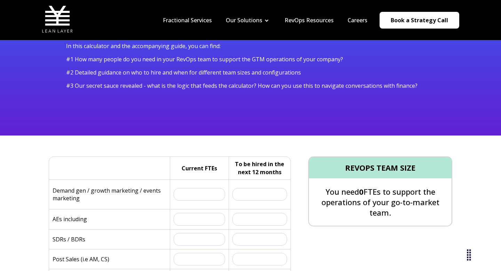
scroll to position [54, 0]
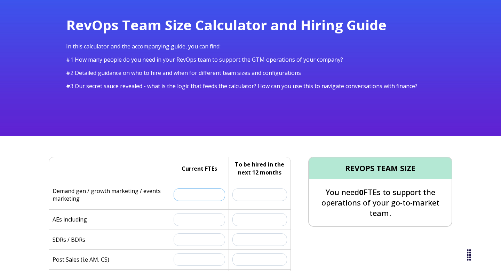
click at [209, 193] on input "text" at bounding box center [200, 194] width 52 height 13
type input "1"
click at [258, 193] on input "text" at bounding box center [260, 194] width 55 height 13
type input "1"
click at [208, 220] on input "text" at bounding box center [200, 219] width 52 height 13
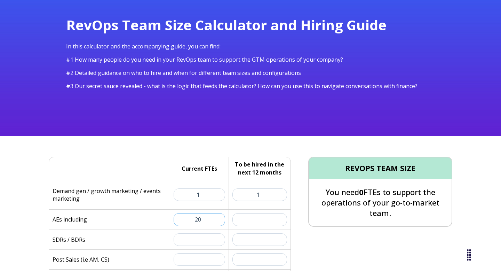
type input "20"
click at [258, 221] on input "text" at bounding box center [260, 219] width 55 height 13
type input "2"
click at [200, 240] on input "text" at bounding box center [200, 239] width 52 height 13
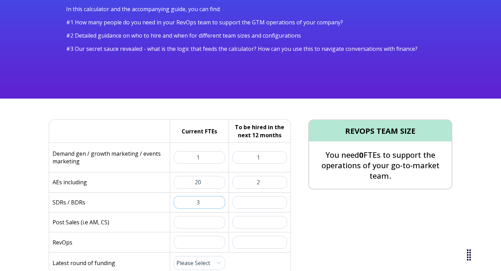
scroll to position [99, 0]
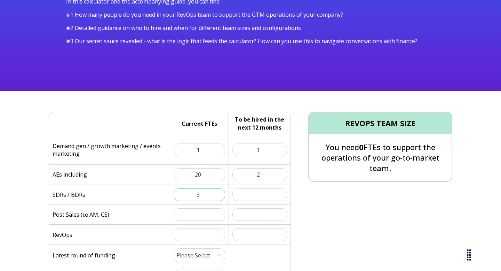
type input "3"
click at [250, 195] on input "text" at bounding box center [260, 194] width 55 height 13
type input "o"
type input "0"
click at [215, 215] on input "text" at bounding box center [200, 214] width 52 height 13
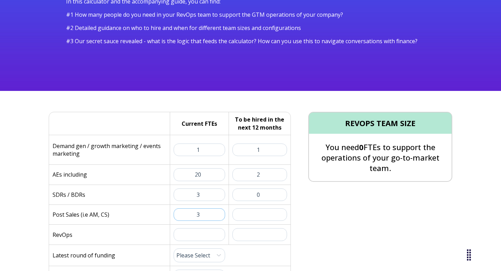
type input "3"
click at [254, 216] on input "text" at bounding box center [260, 214] width 55 height 13
type input "2"
click at [189, 235] on input "text" at bounding box center [200, 234] width 52 height 13
type input "3"
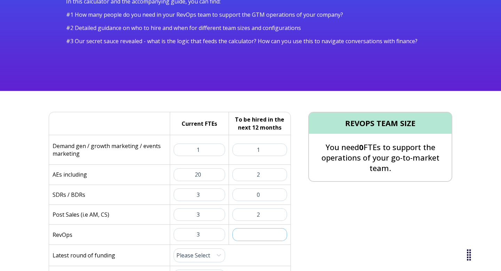
click at [242, 236] on input "text" at bounding box center [260, 234] width 55 height 13
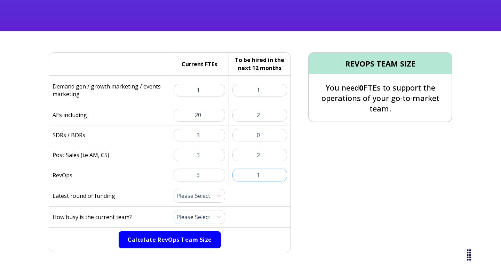
scroll to position [170, 0]
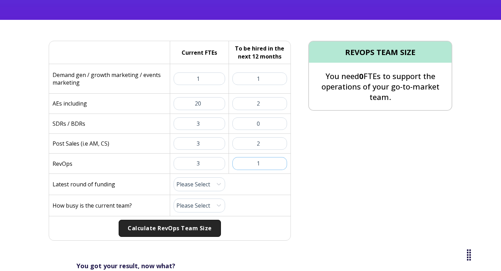
type input "1"
click at [207, 185] on select "Please Select Pre-Seed Seed Series A Series B Series C Late Stage" at bounding box center [200, 184] width 52 height 14
click at [190, 188] on select "Please Select Pre-Seed Seed Series A Series B Series C Late Stage" at bounding box center [200, 184] width 52 height 14
select select "series-c"
click at [184, 206] on select "Please Select 1 (Plenty of Bandwidth) 2 3 4 5 6 7 8 9 10 (Totally Underwater)" at bounding box center [200, 205] width 52 height 14
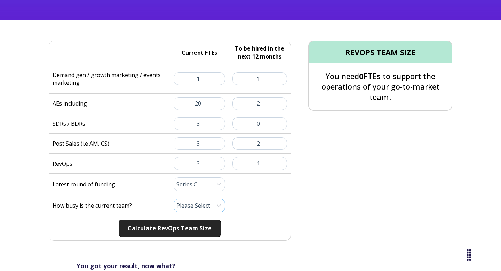
select select "7"
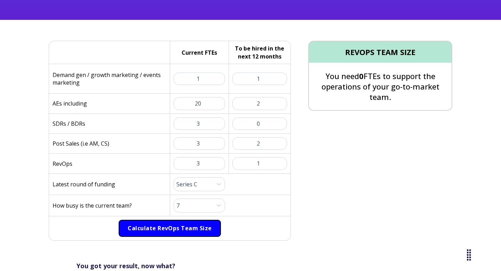
click at [175, 225] on button "Calculate RevOps Team Size" at bounding box center [170, 228] width 102 height 17
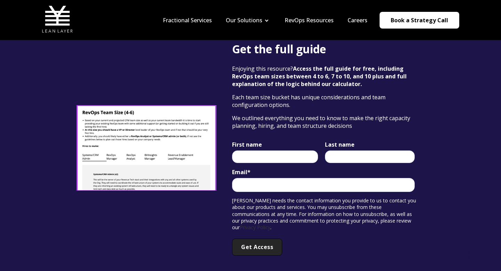
scroll to position [1157, 0]
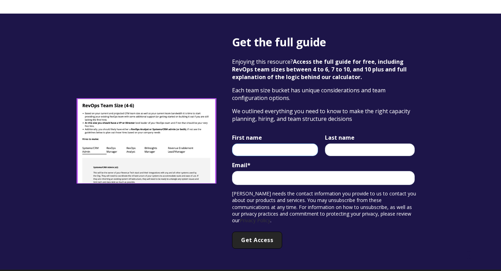
click at [272, 147] on input "First name" at bounding box center [275, 149] width 86 height 13
type input "[PERSON_NAME]"
type input "[EMAIL_ADDRESS][DOMAIN_NAME]"
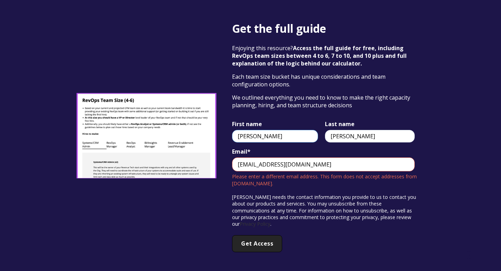
scroll to position [1173, 0]
